Goal: Transaction & Acquisition: Subscribe to service/newsletter

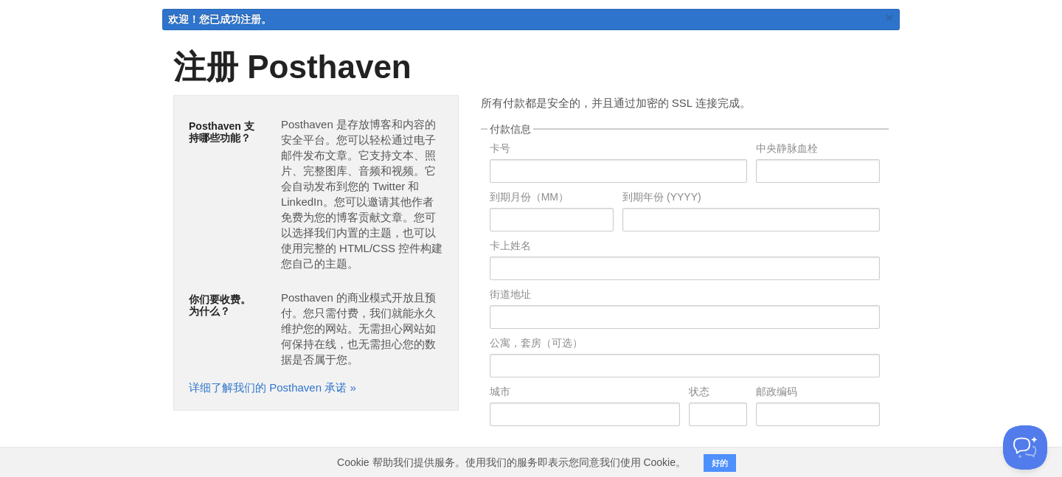
scroll to position [79, 0]
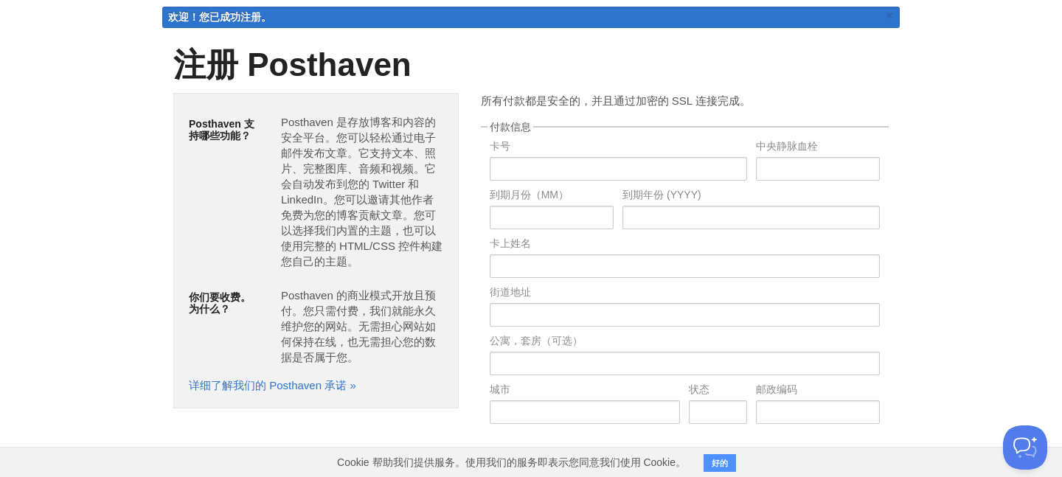
click at [341, 137] on font "Posthaven 是存放博客和内容的安全平台。您可以轻松通过电子邮件发布文章。它支持文本、照片、完整图库、音频和视频。它会自动发布到您的 Twitter 和…" at bounding box center [362, 192] width 162 height 152
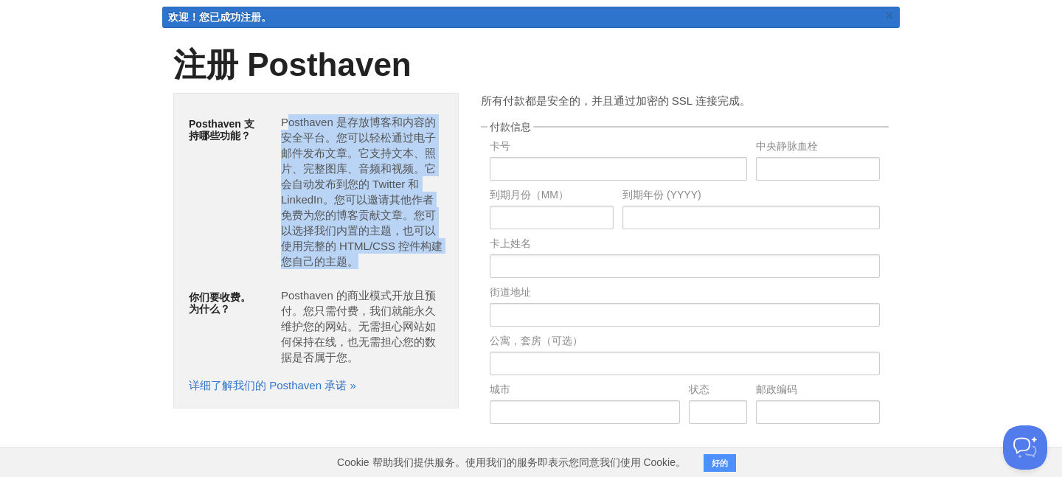
click at [313, 251] on font "Posthaven 是存放博客和内容的安全平台。您可以轻松通过电子邮件发布文章。它支持文本、照片、完整图库、音频和视频。它会自动发布到您的 Twitter 和…" at bounding box center [362, 192] width 162 height 152
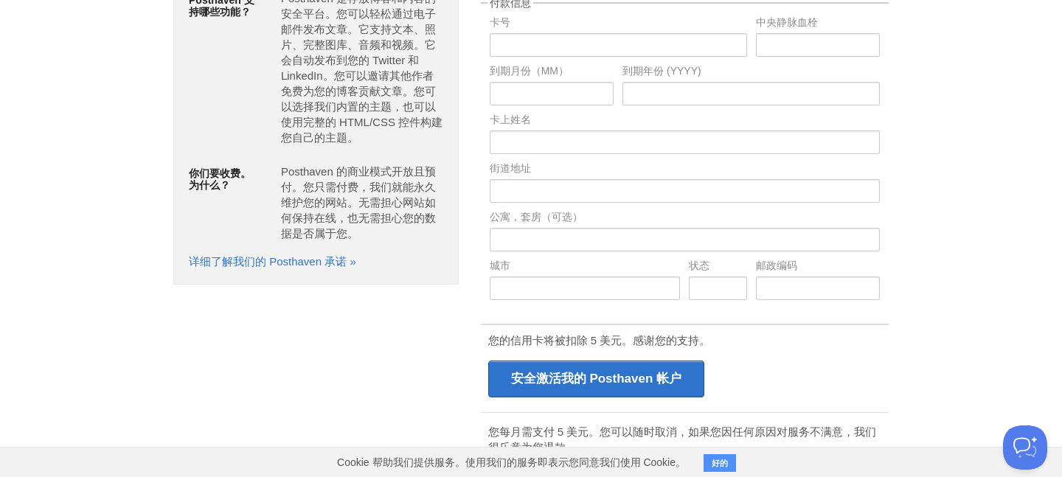
scroll to position [176, 0]
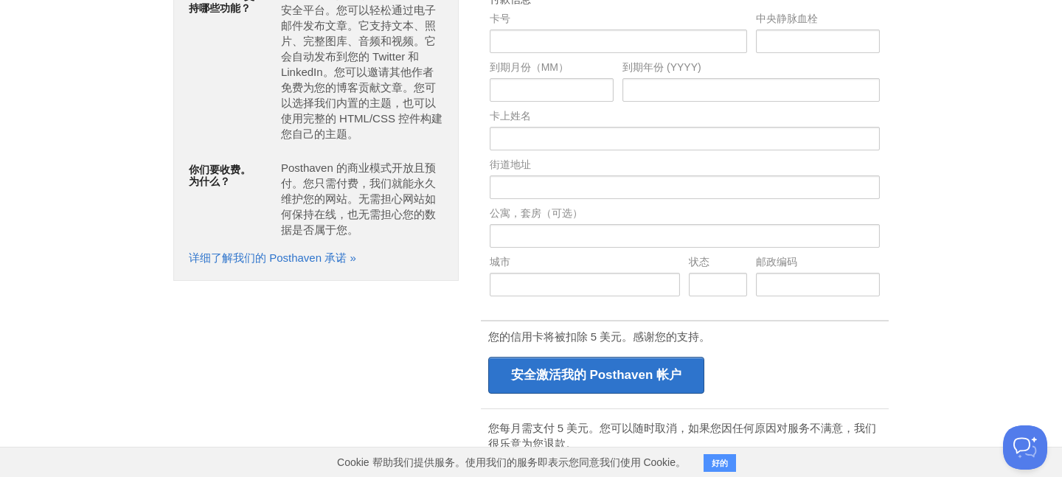
click at [393, 188] on font "Posthaven 的商业模式开放且预付。您只需付费，我们就能永久维护您的网站。无需担心网站如何保持在线，也无需担心您的数据是否属于您。" at bounding box center [358, 199] width 155 height 74
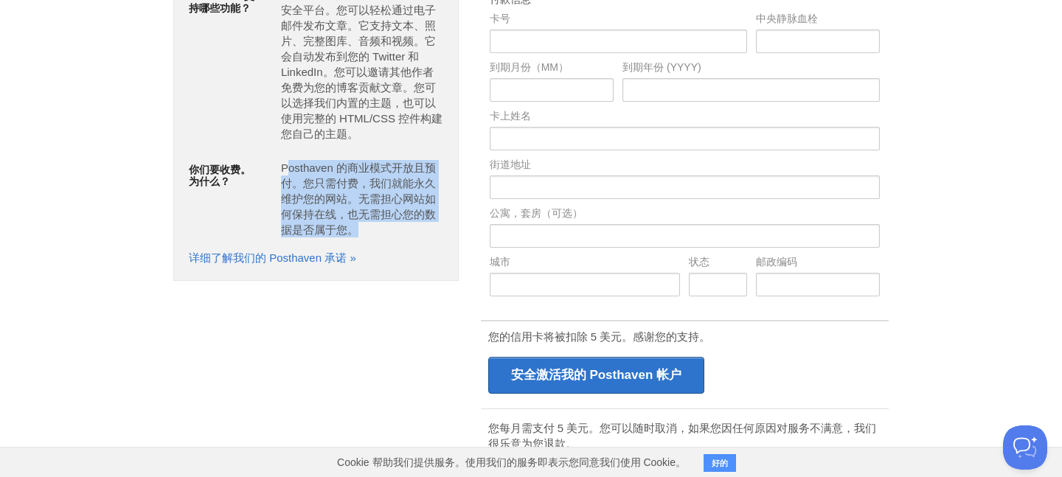
click at [322, 203] on font "Posthaven 的商业模式开放且预付。您只需付费，我们就能永久维护您的网站。无需担心网站如何保持在线，也无需担心您的数据是否属于您。" at bounding box center [358, 199] width 155 height 74
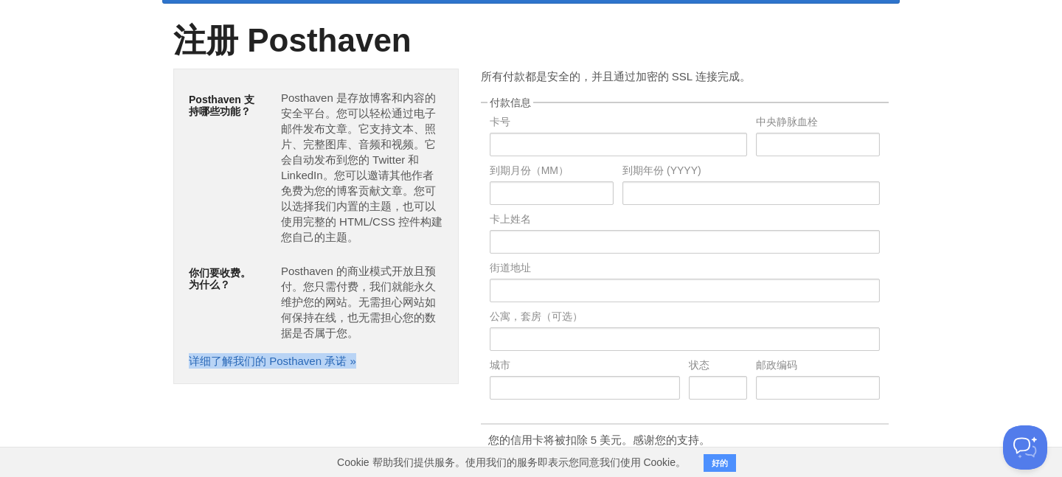
scroll to position [75, 0]
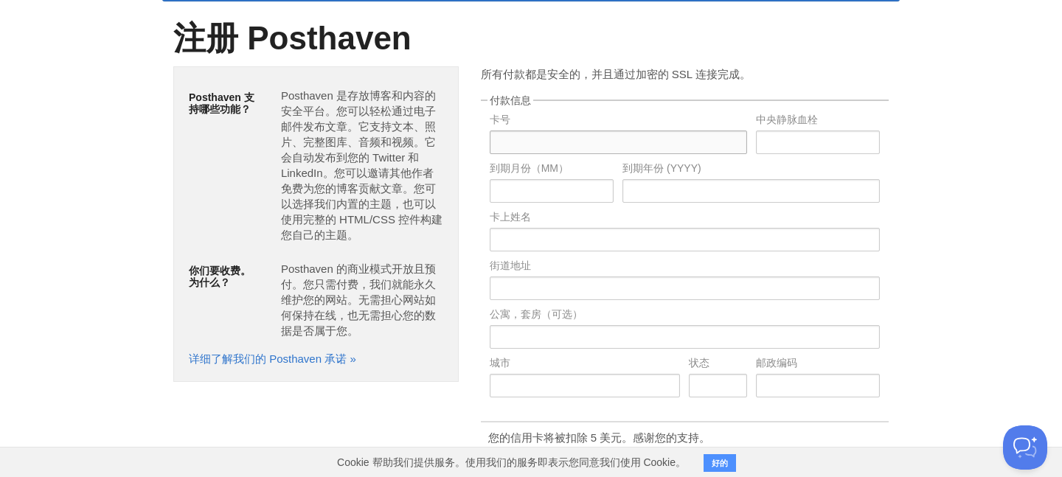
click at [548, 150] on input "text" at bounding box center [618, 143] width 257 height 24
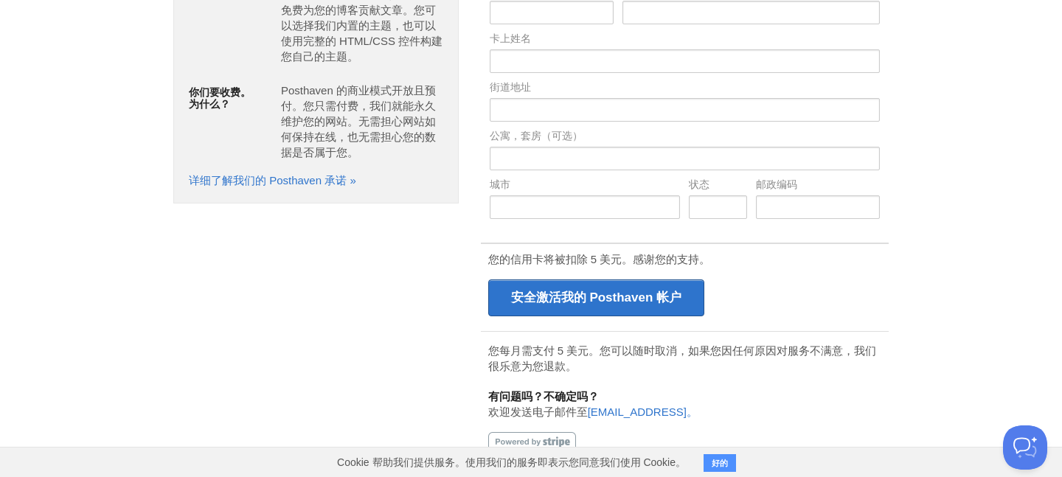
scroll to position [0, 0]
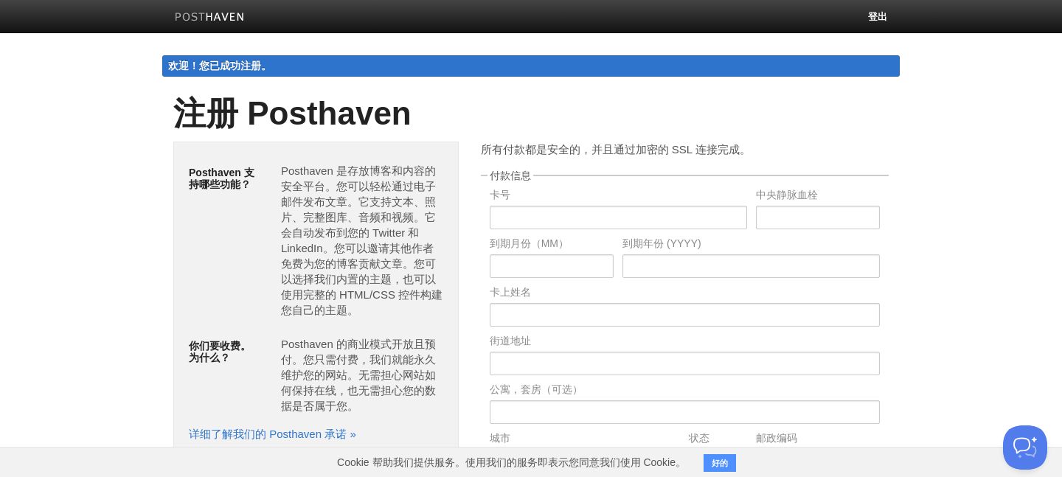
click at [192, 18] on img at bounding box center [210, 18] width 70 height 11
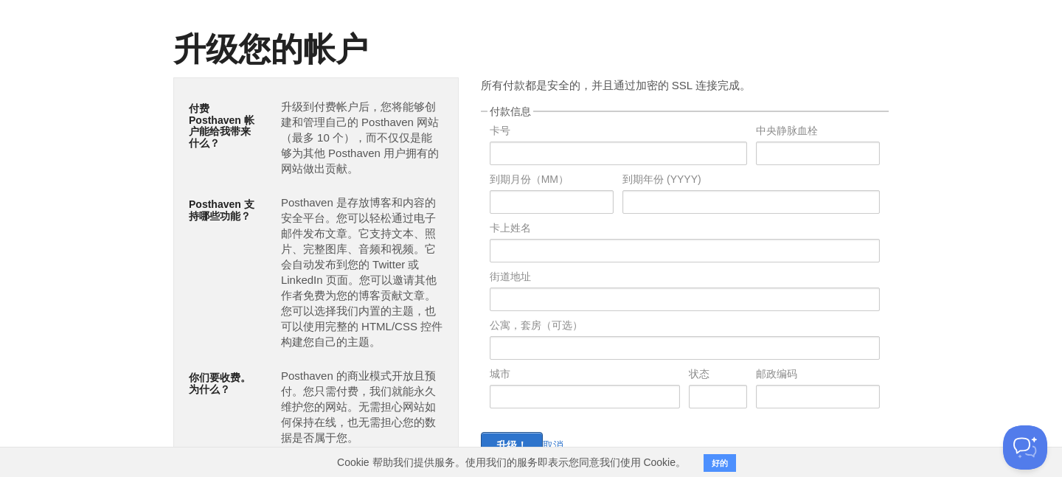
scroll to position [49, 0]
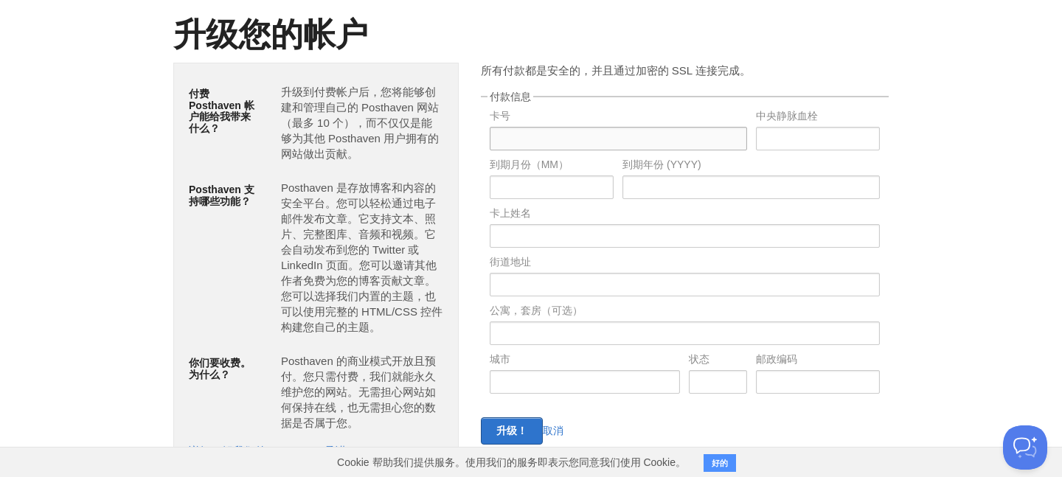
click at [582, 137] on input "text" at bounding box center [618, 139] width 257 height 24
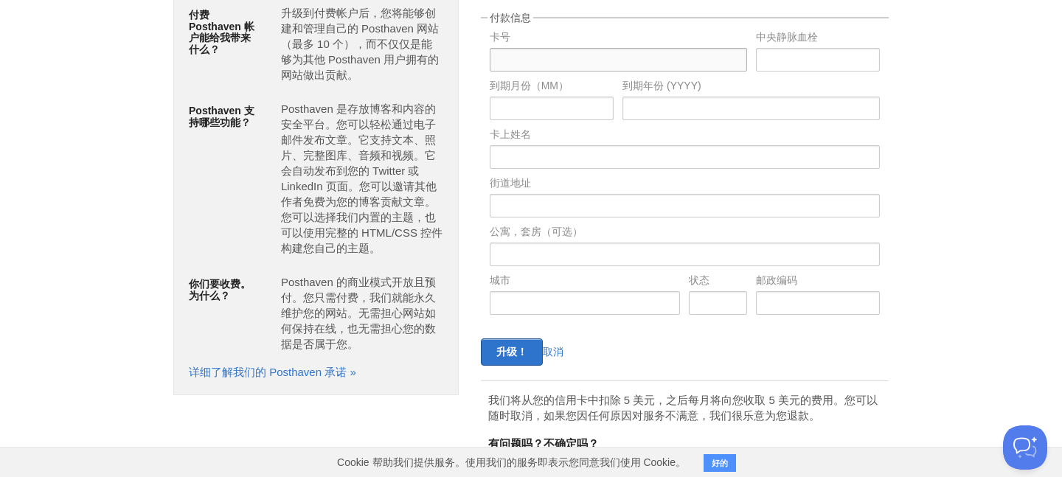
scroll to position [77, 0]
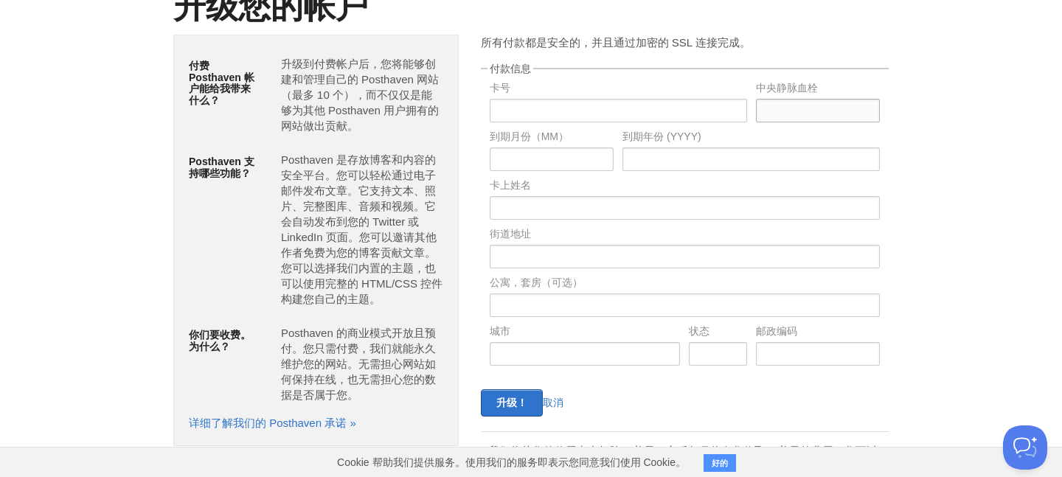
click at [804, 116] on input "text" at bounding box center [818, 111] width 124 height 24
click at [613, 167] on input "text" at bounding box center [552, 160] width 124 height 24
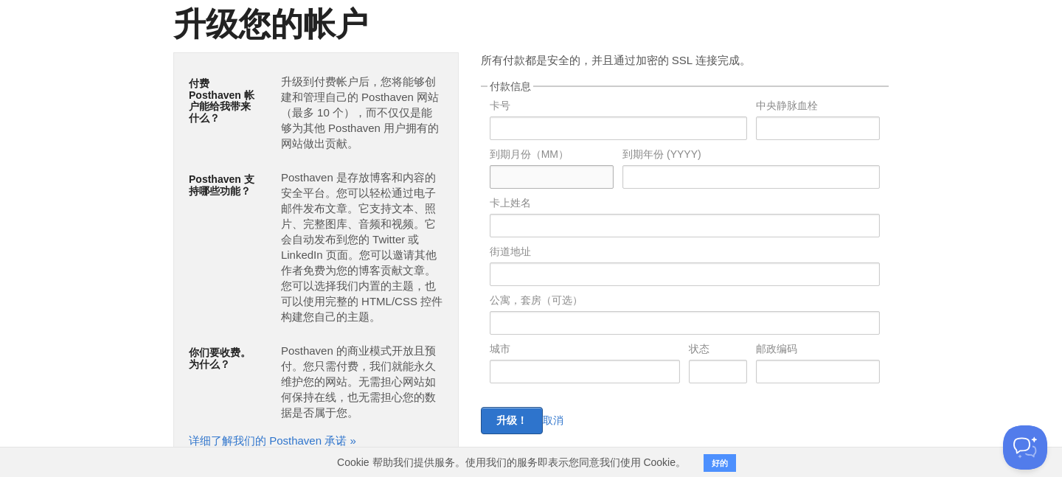
scroll to position [48, 0]
